Goal: Check status: Check status

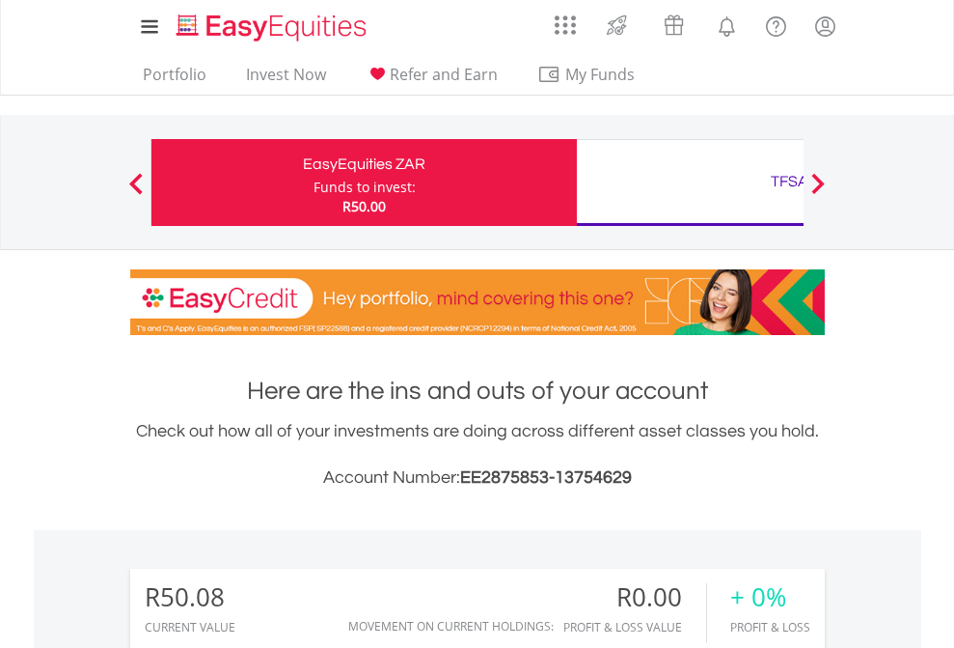
scroll to position [185, 303]
click at [314, 182] on div "Funds to invest:" at bounding box center [365, 187] width 102 height 19
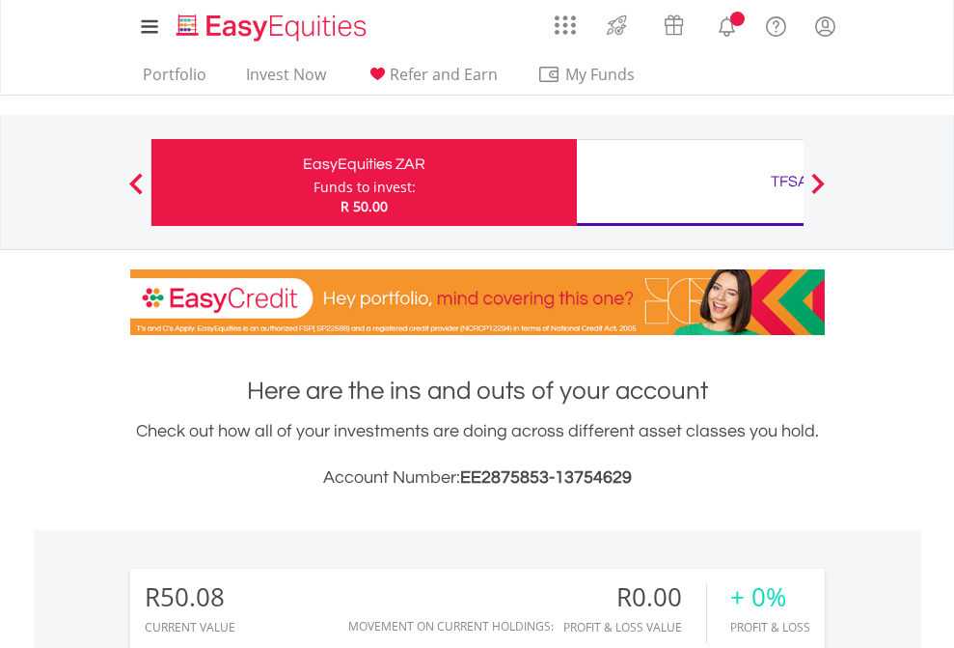
scroll to position [1479, 0]
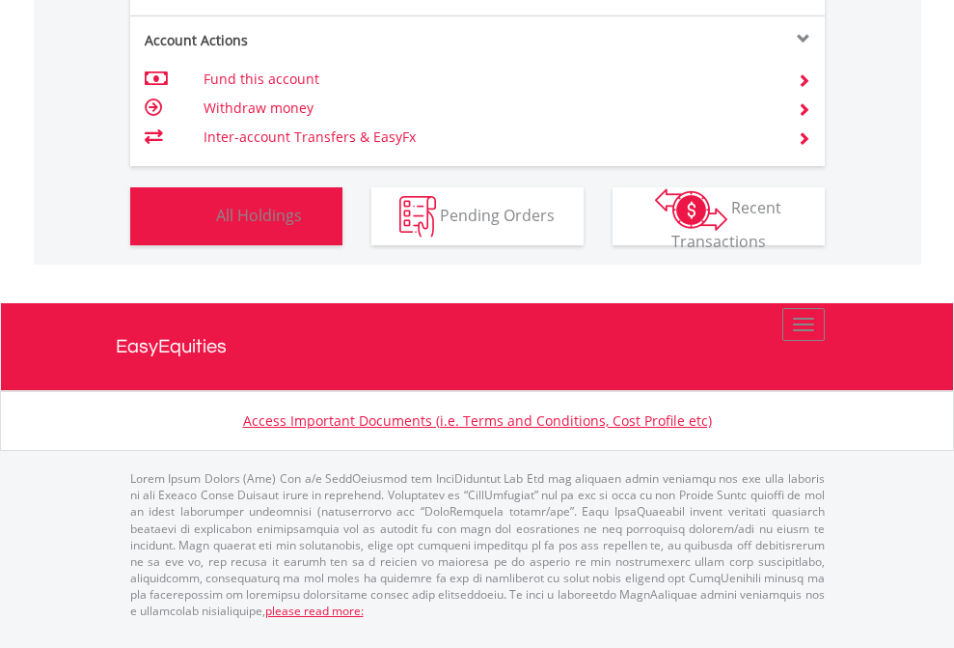
click at [216, 225] on span "All Holdings" at bounding box center [259, 214] width 86 height 21
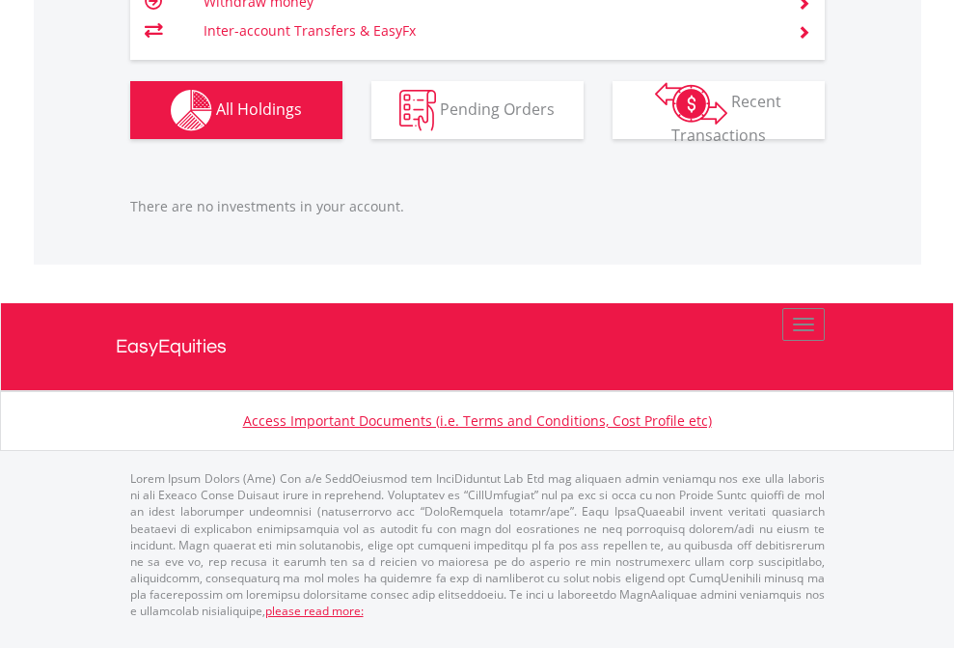
scroll to position [139, 0]
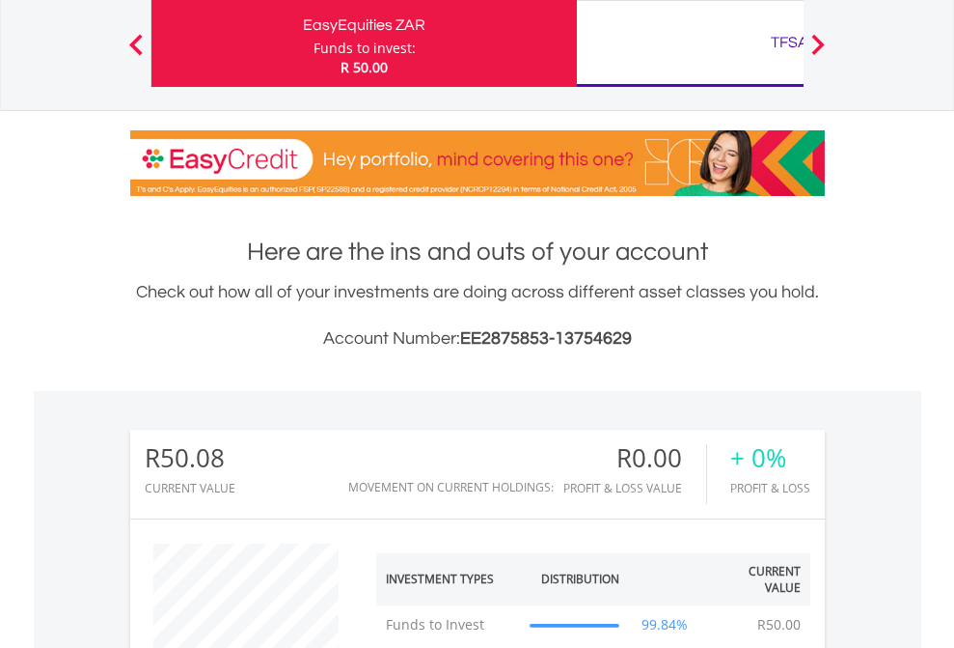
click at [690, 43] on div "TFSA" at bounding box center [790, 42] width 402 height 27
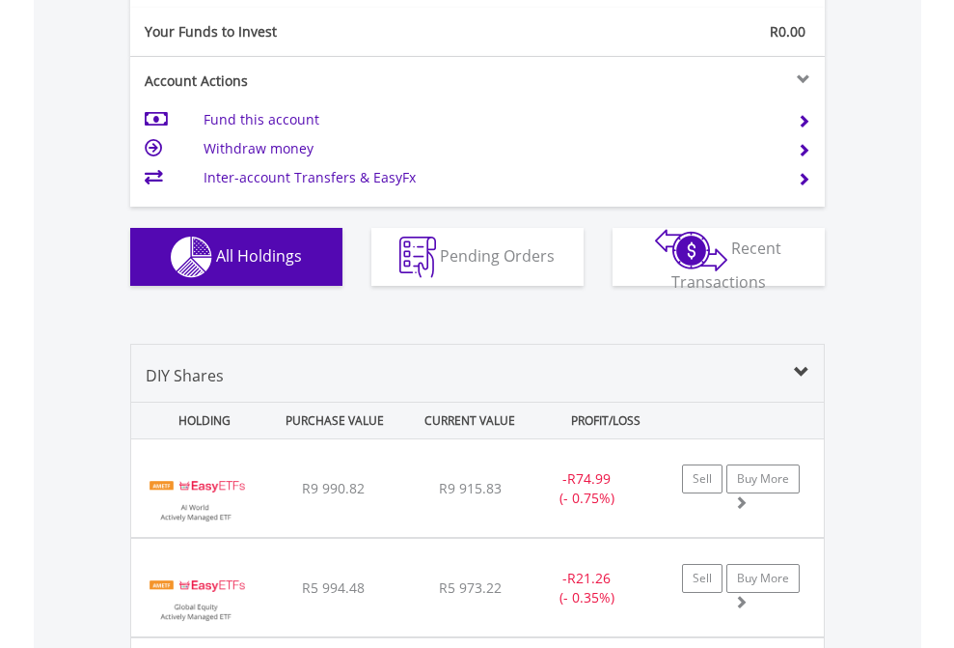
scroll to position [2146, 0]
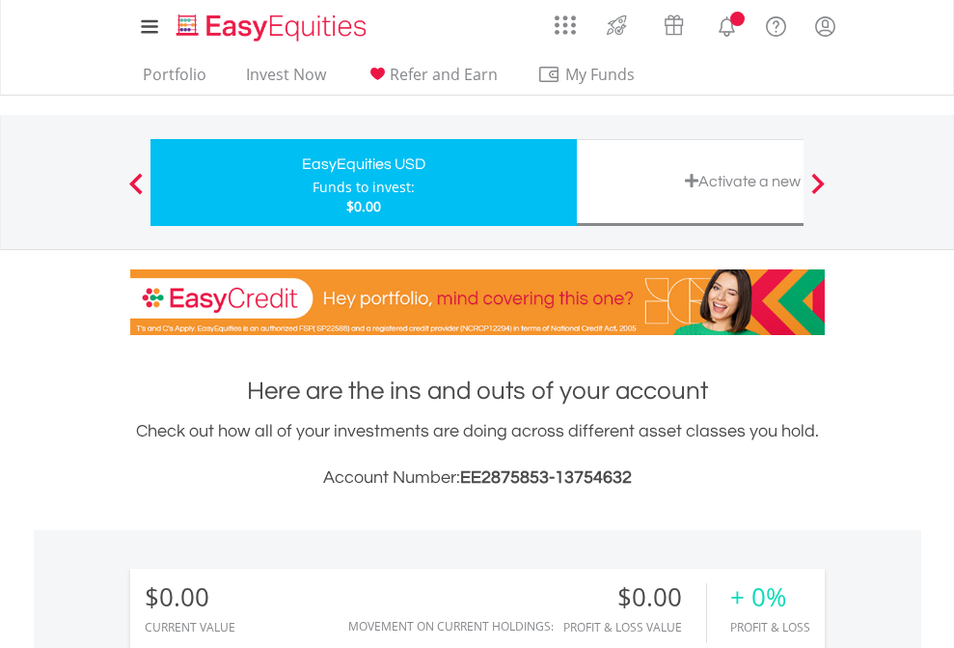
scroll to position [1434, 0]
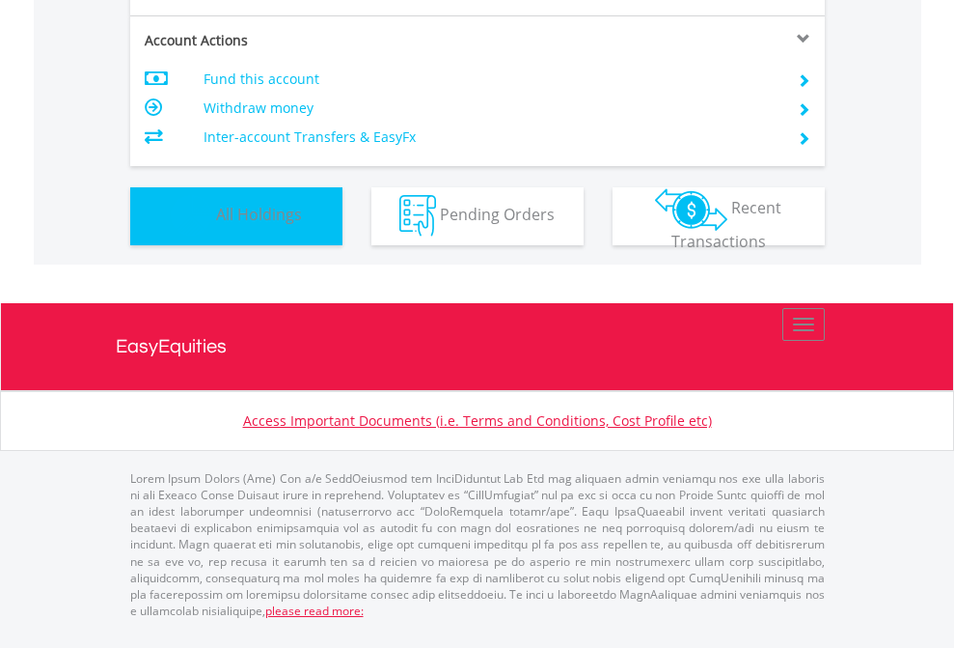
click at [216, 225] on span "All Holdings" at bounding box center [259, 214] width 86 height 21
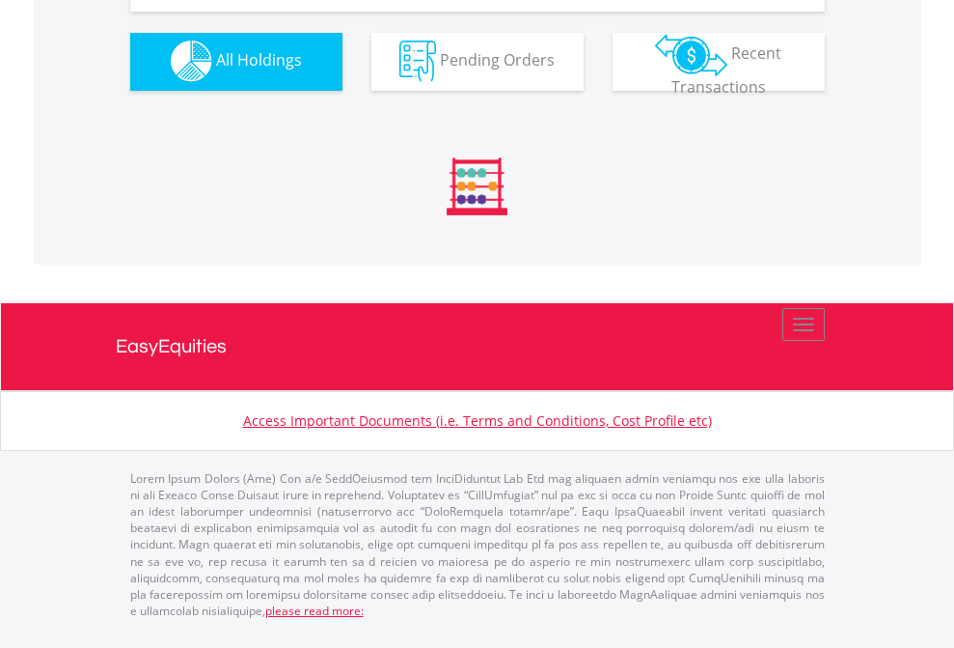
scroll to position [1911, 0]
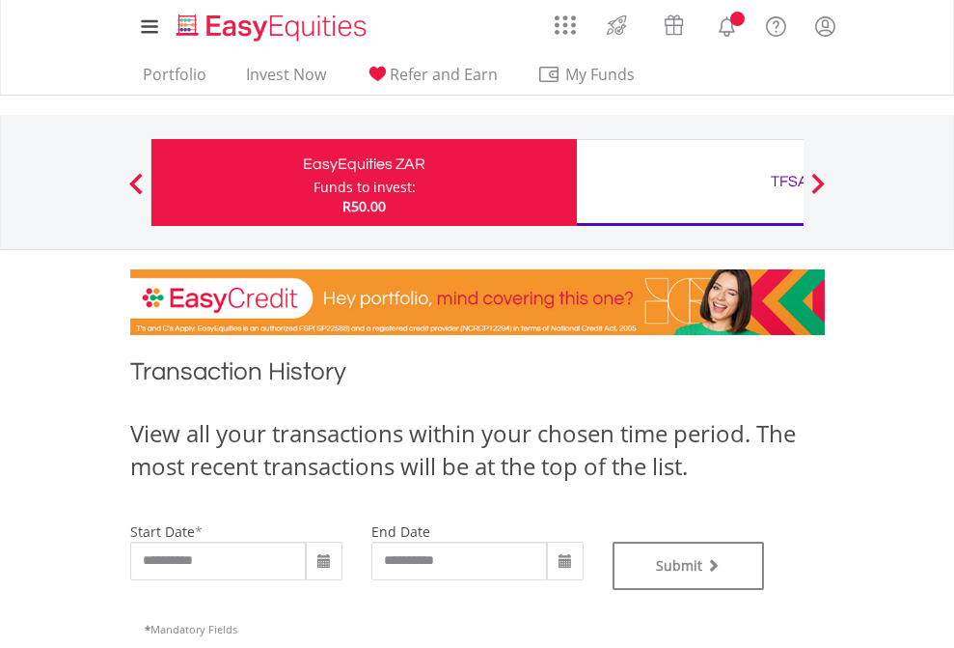
type input "**********"
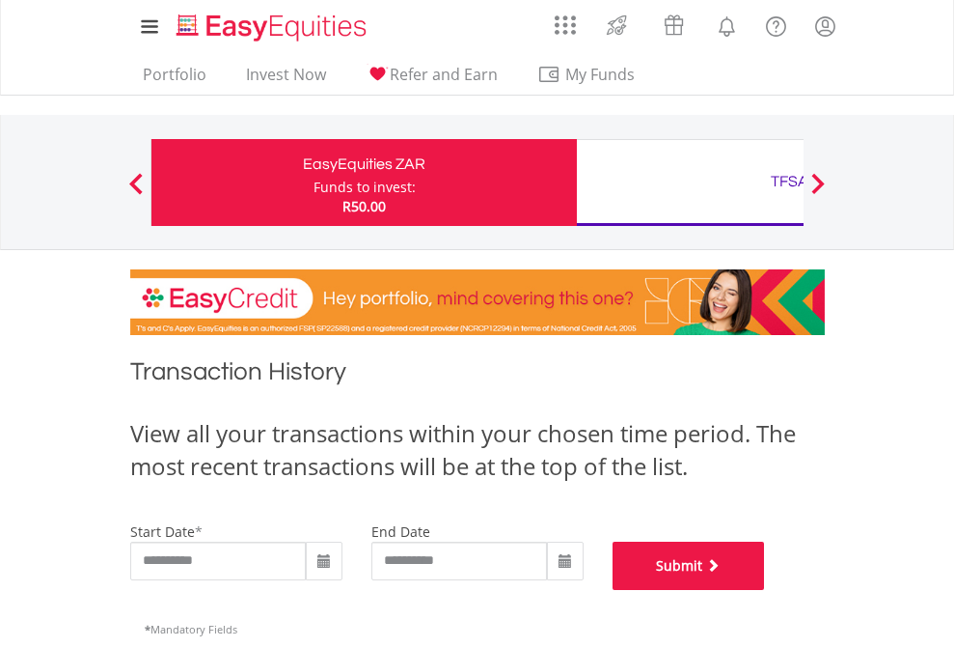
click at [765, 590] on button "Submit" at bounding box center [689, 565] width 152 height 48
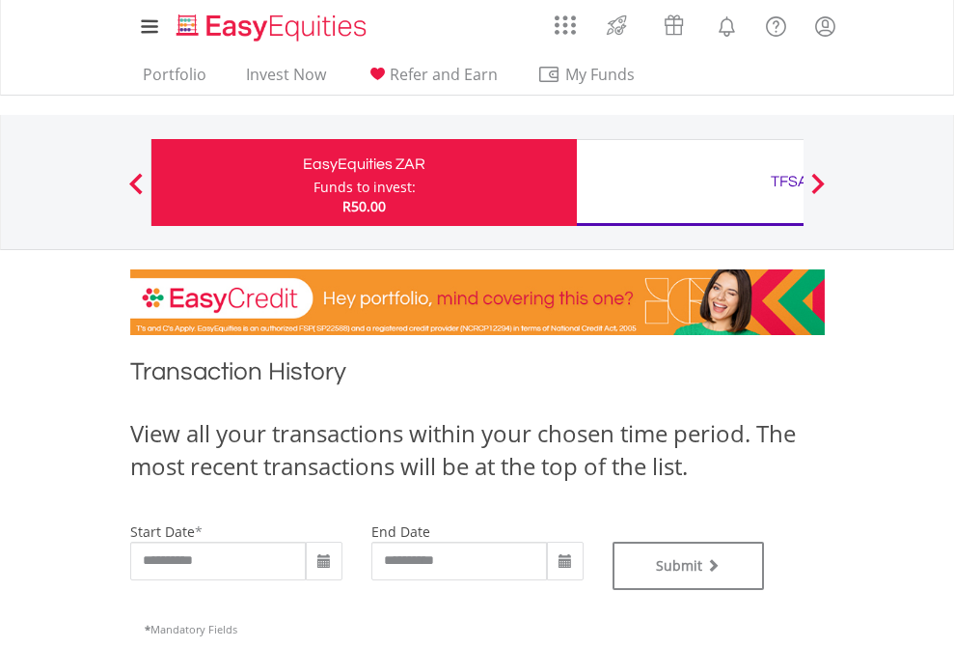
click at [690, 182] on div "TFSA" at bounding box center [790, 181] width 402 height 27
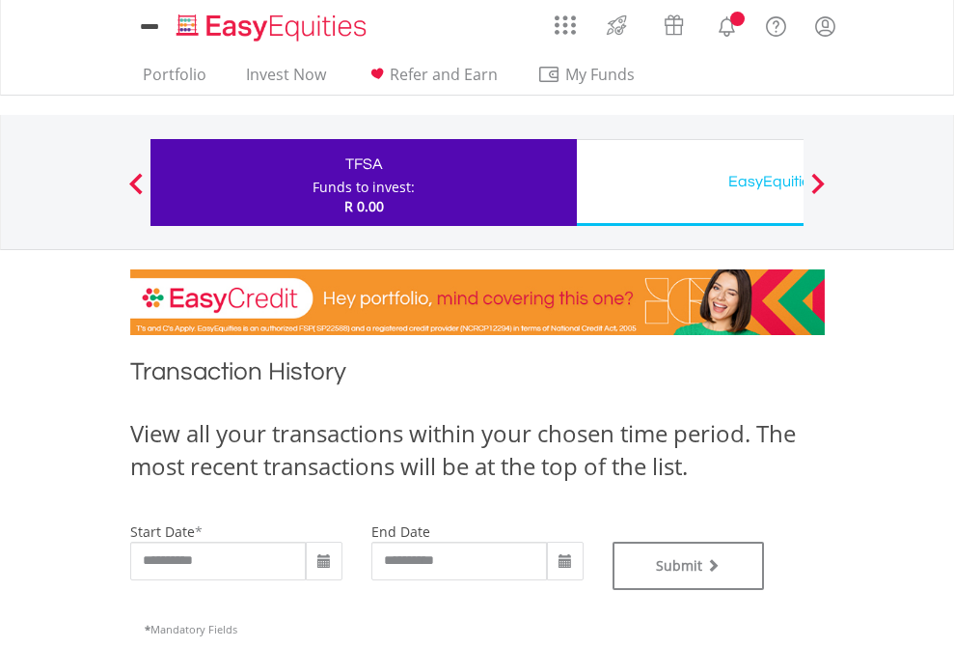
type input "**********"
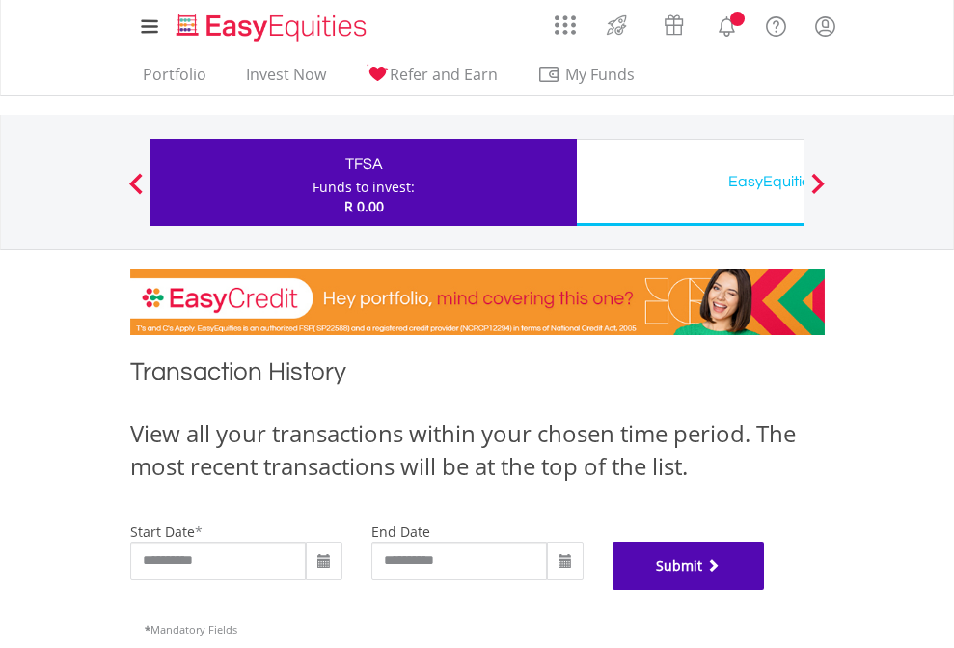
click at [765, 590] on button "Submit" at bounding box center [689, 565] width 152 height 48
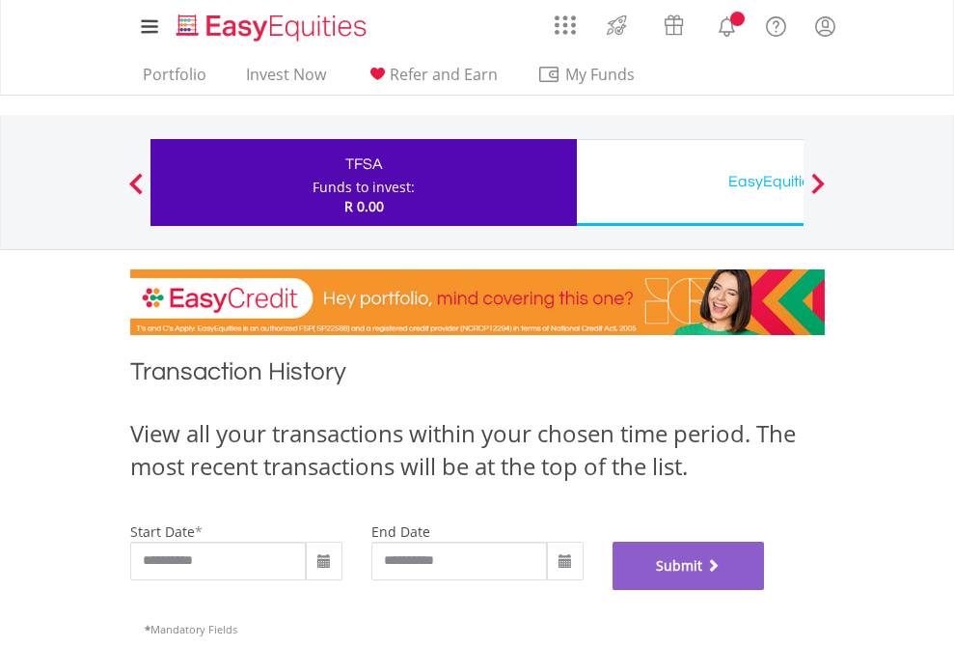
scroll to position [783, 0]
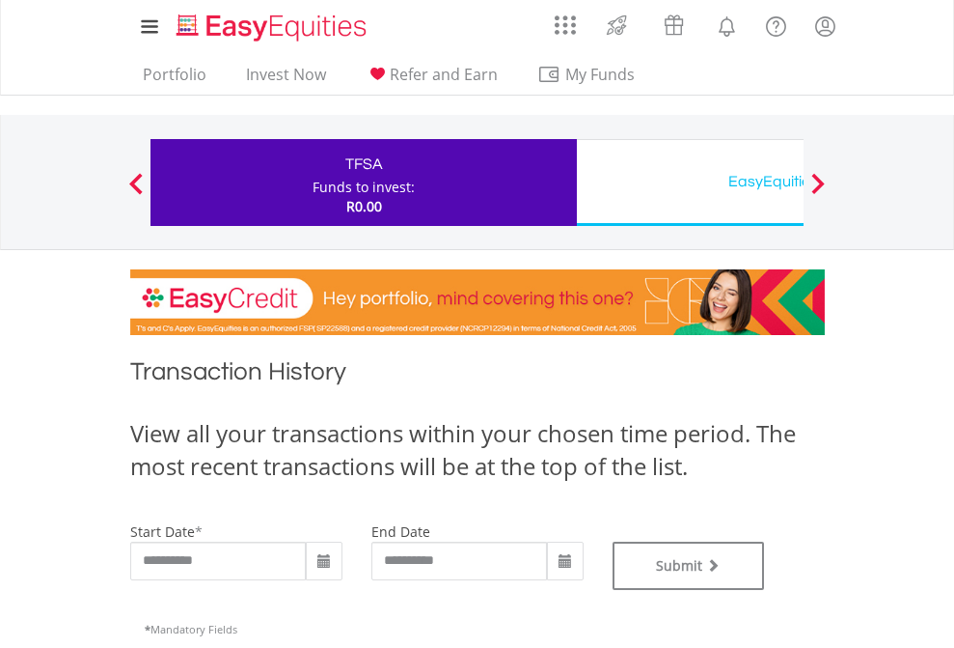
click at [690, 182] on div "EasyEquities USD" at bounding box center [790, 181] width 402 height 27
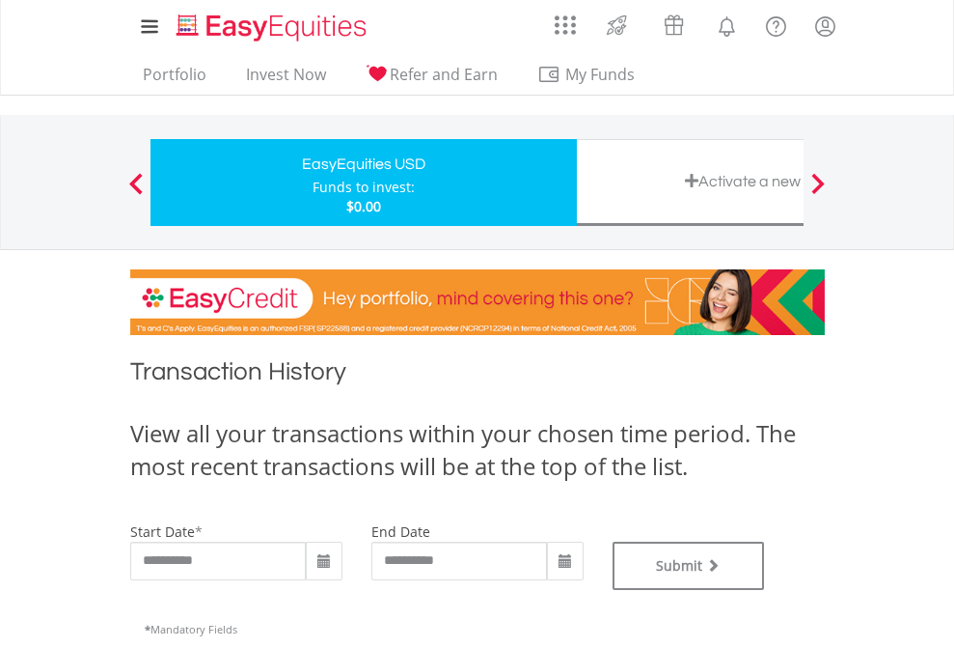
type input "**********"
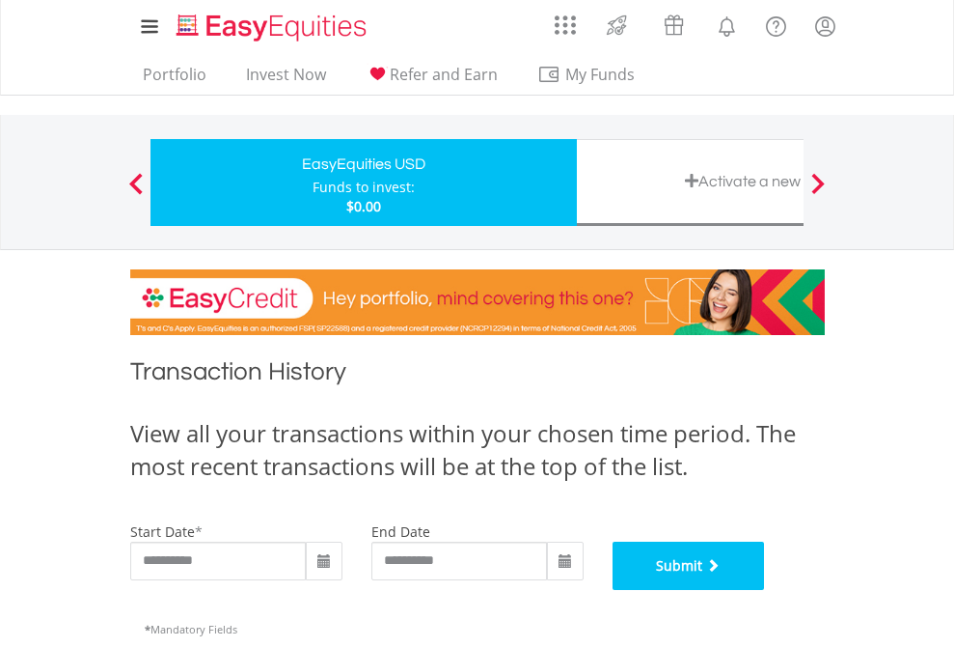
click at [765, 590] on button "Submit" at bounding box center [689, 565] width 152 height 48
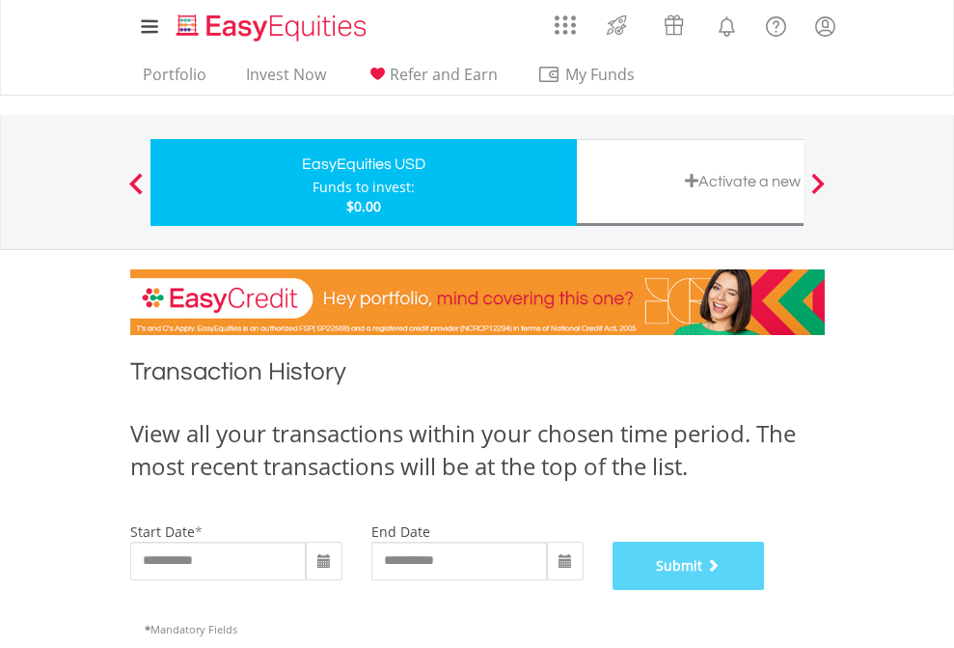
scroll to position [783, 0]
